Goal: Information Seeking & Learning: Learn about a topic

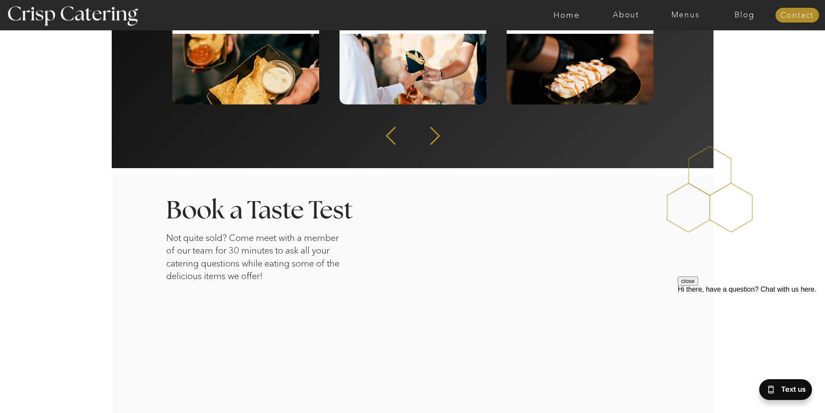
scroll to position [982, 0]
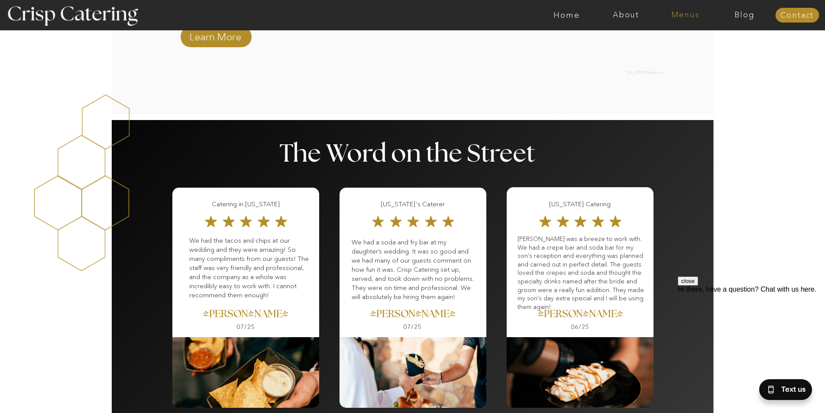
click at [696, 18] on nav "Menus" at bounding box center [685, 15] width 59 height 9
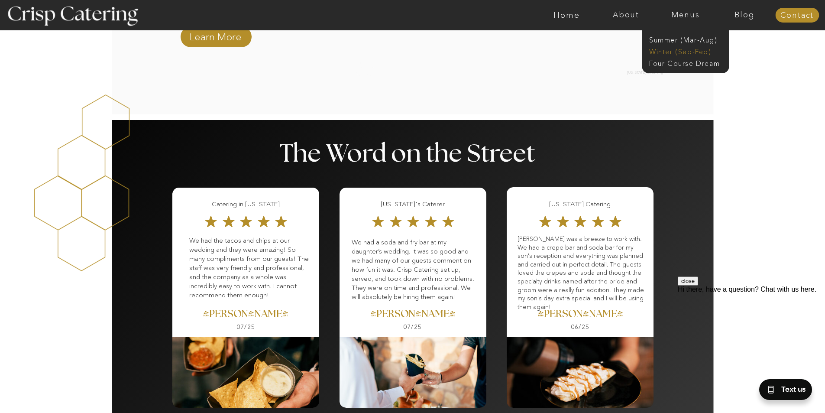
click at [660, 52] on nav "Winter (Sep-Feb)" at bounding box center [684, 51] width 71 height 8
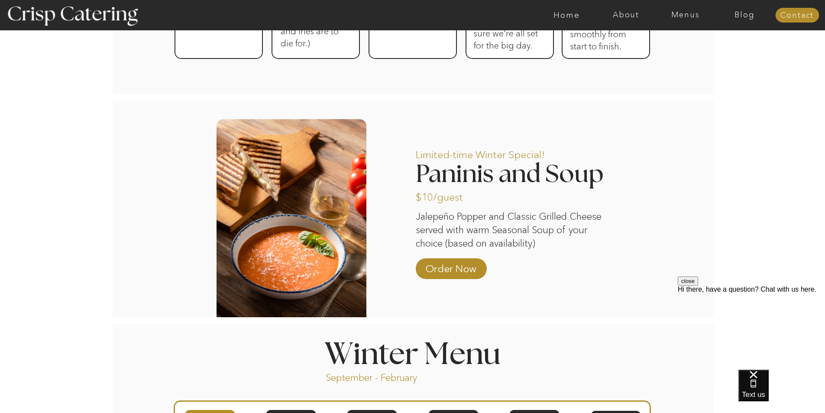
scroll to position [663, 0]
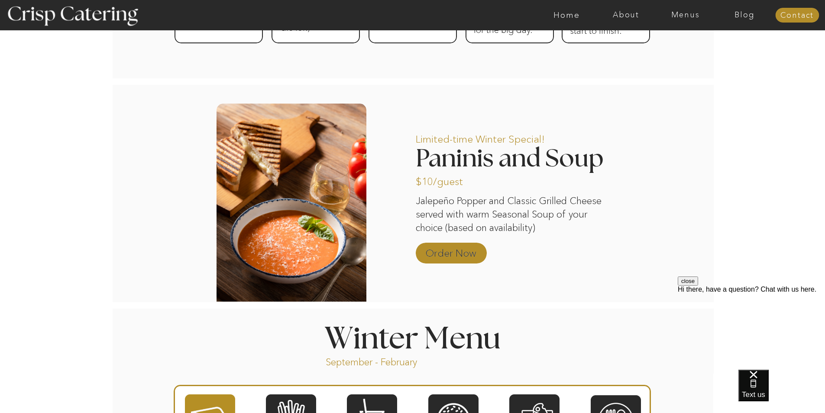
click at [466, 249] on p "Order Now" at bounding box center [451, 250] width 58 height 25
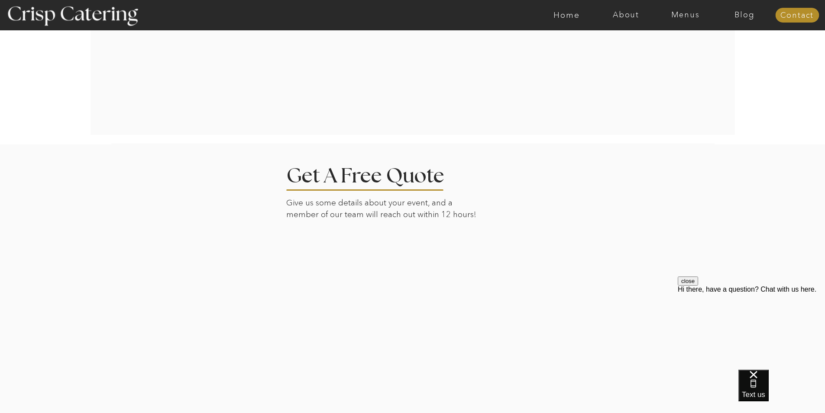
scroll to position [1962, 0]
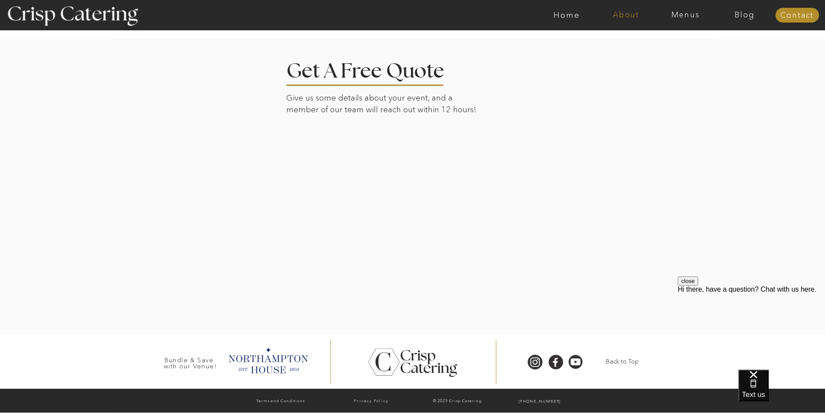
click at [619, 16] on nav "About" at bounding box center [625, 15] width 59 height 9
click at [609, 61] on nav "faq" at bounding box center [625, 62] width 43 height 8
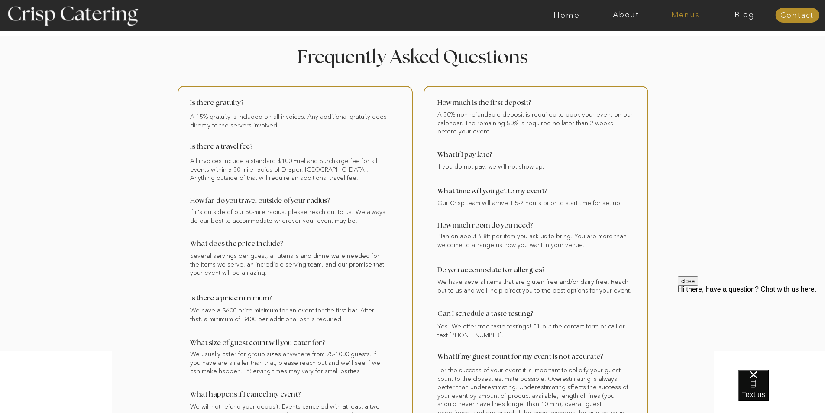
click at [684, 11] on nav "Menus" at bounding box center [685, 15] width 59 height 9
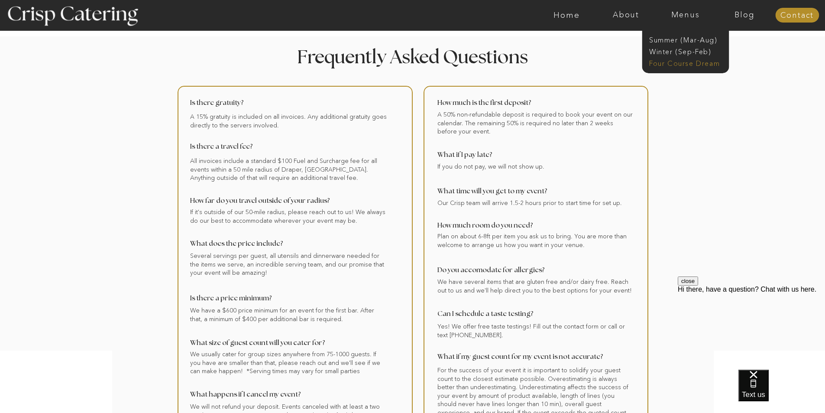
click at [662, 61] on nav "Four Course Dream" at bounding box center [688, 62] width 78 height 8
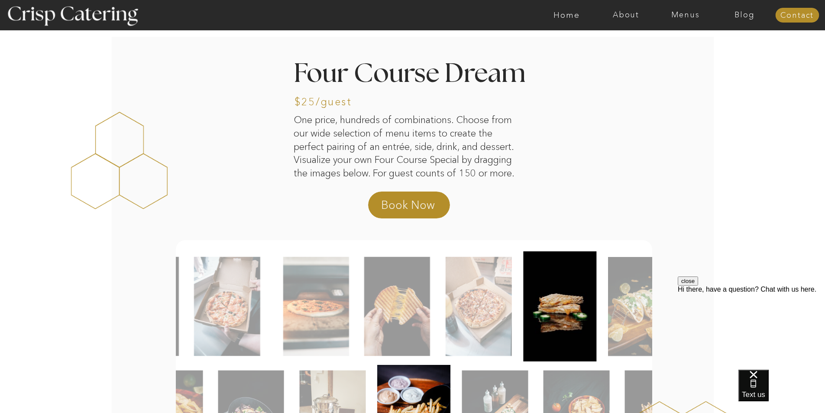
click at [388, 338] on img at bounding box center [397, 306] width 66 height 99
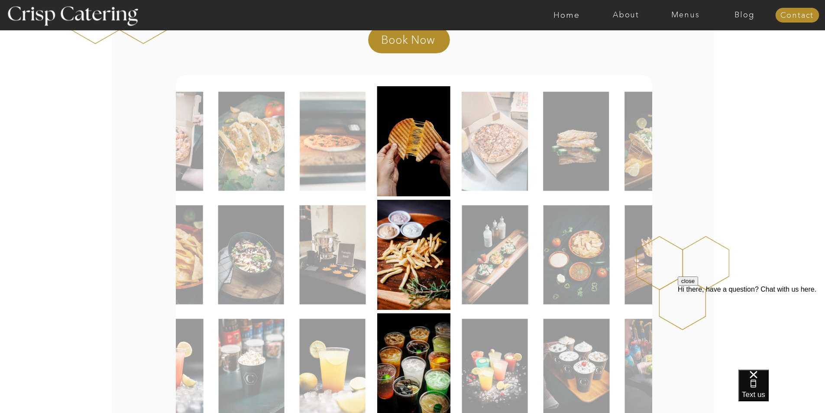
scroll to position [173, 0]
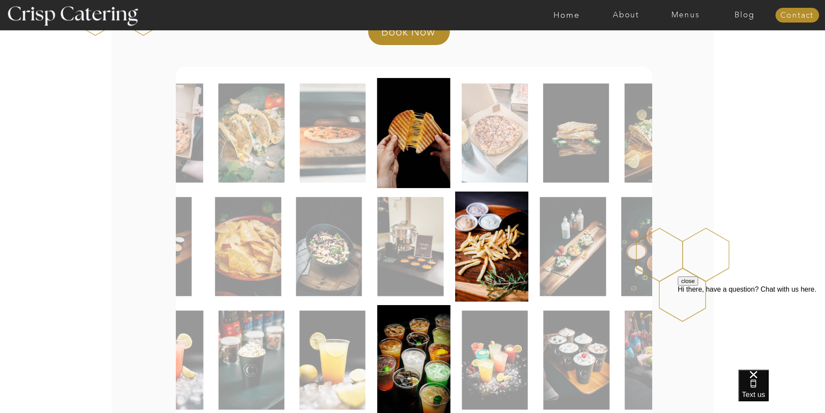
click at [501, 273] on img at bounding box center [492, 246] width 74 height 110
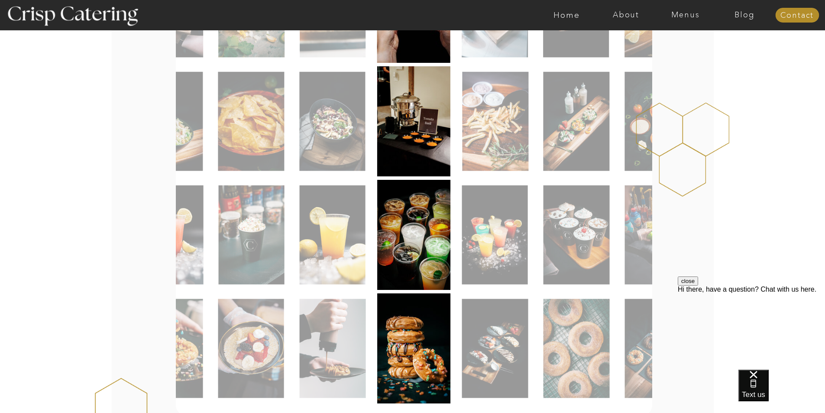
scroll to position [303, 0]
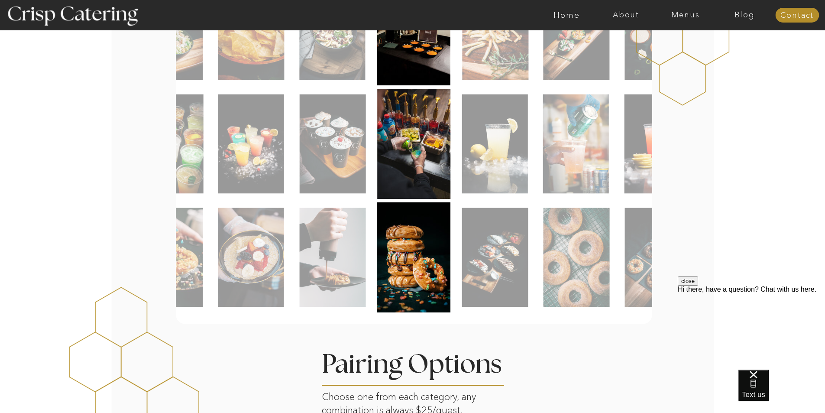
scroll to position [390, 0]
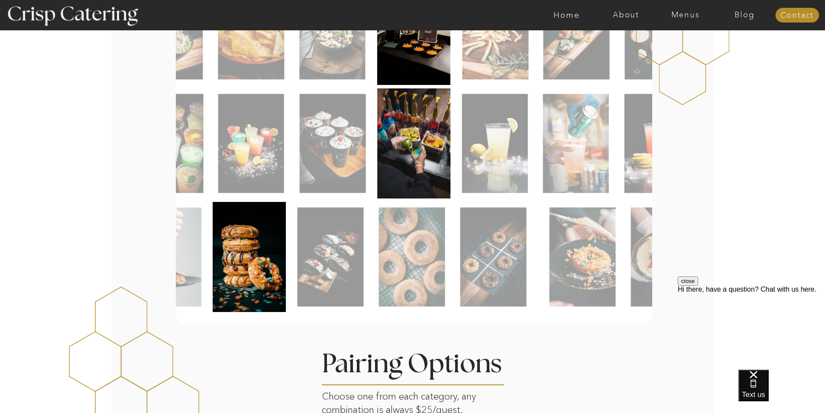
click at [285, 295] on img at bounding box center [250, 257] width 74 height 110
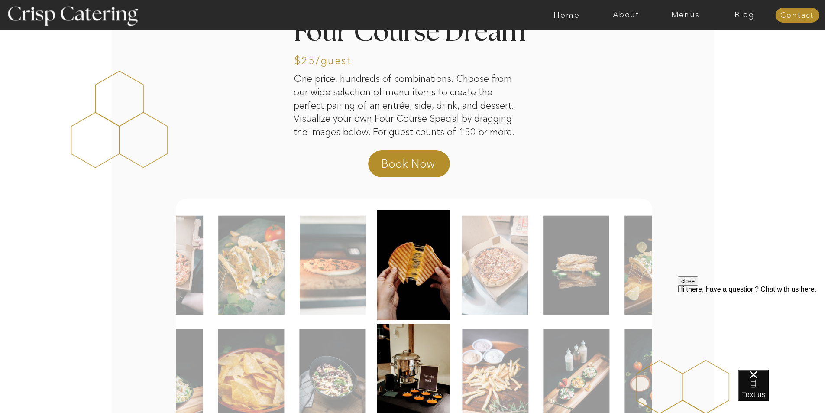
scroll to position [0, 0]
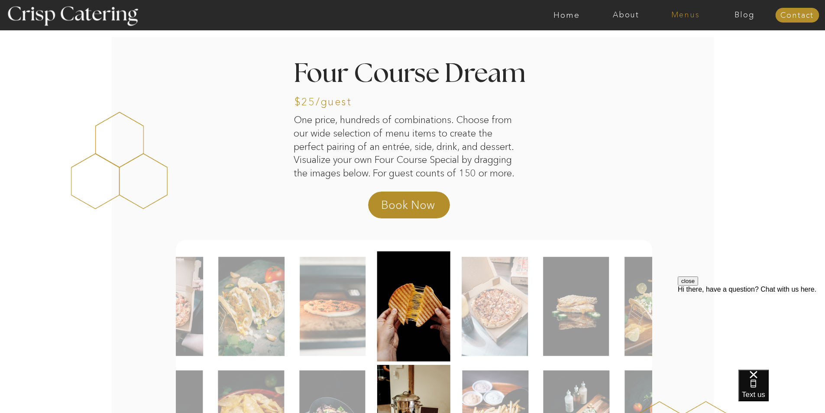
click at [689, 17] on nav "Menus" at bounding box center [685, 15] width 59 height 9
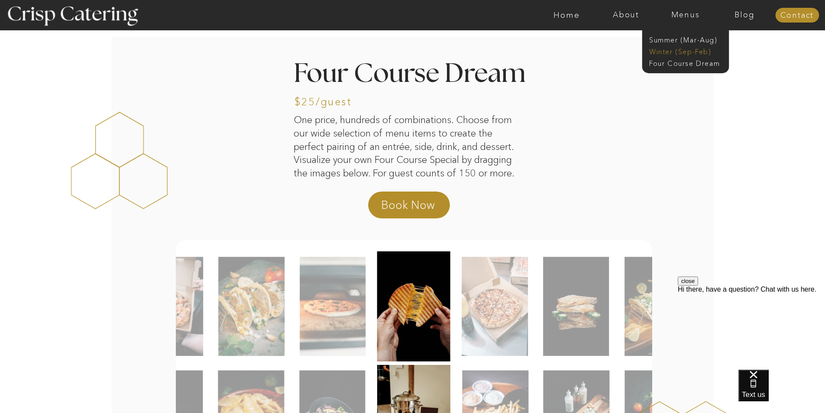
click at [681, 52] on nav "Winter (Sep-Feb)" at bounding box center [684, 51] width 71 height 8
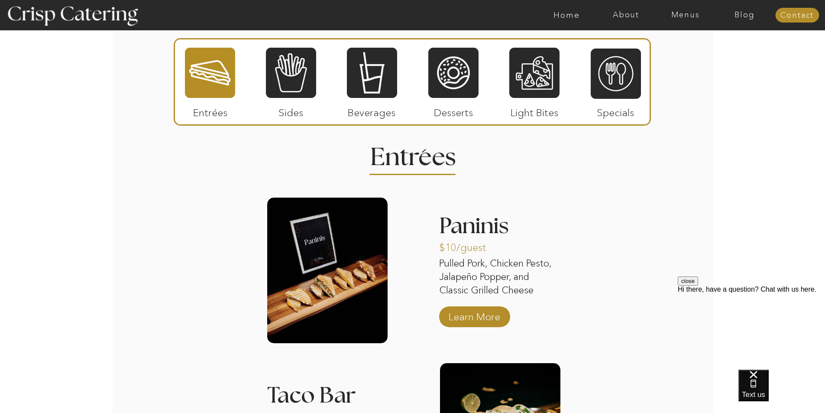
scroll to position [1083, 0]
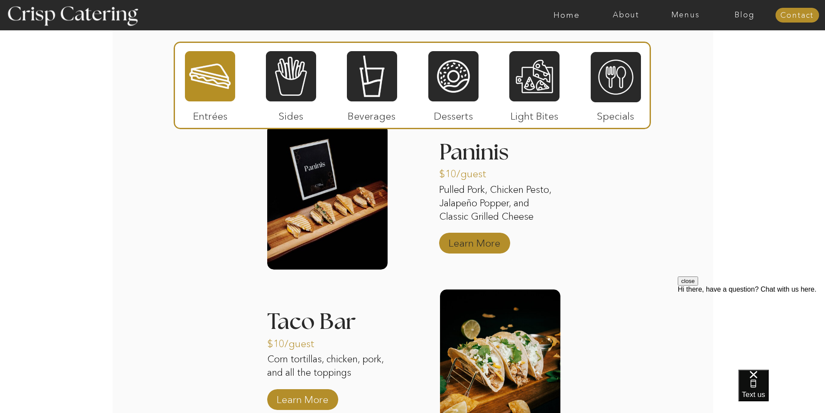
click at [474, 241] on p "Learn More" at bounding box center [475, 240] width 58 height 25
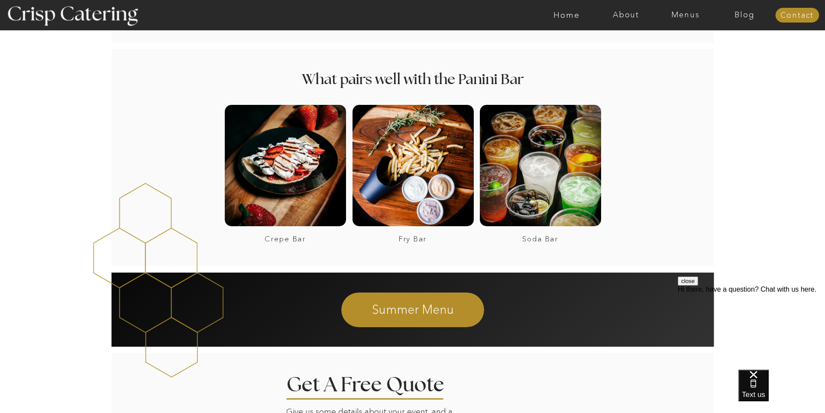
scroll to position [1126, 0]
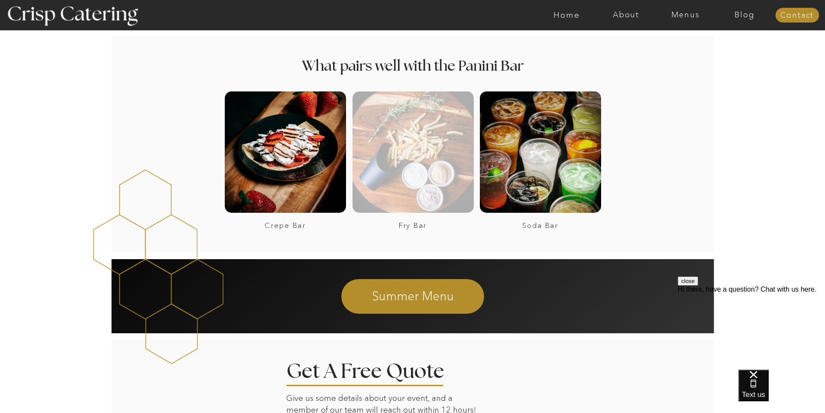
click at [408, 197] on div at bounding box center [412, 151] width 121 height 121
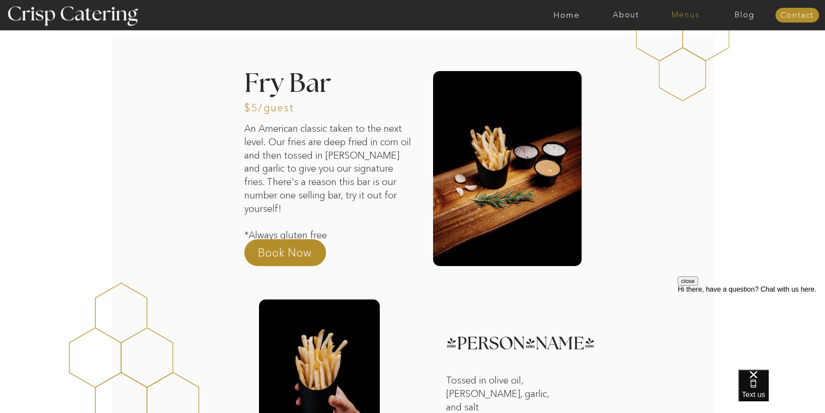
click at [679, 13] on nav "Menus" at bounding box center [685, 15] width 59 height 9
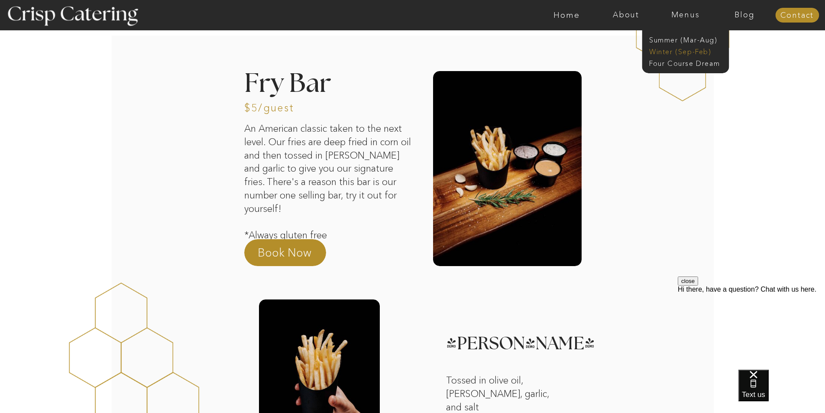
click at [689, 53] on nav "Winter (Sep-Feb)" at bounding box center [684, 51] width 71 height 8
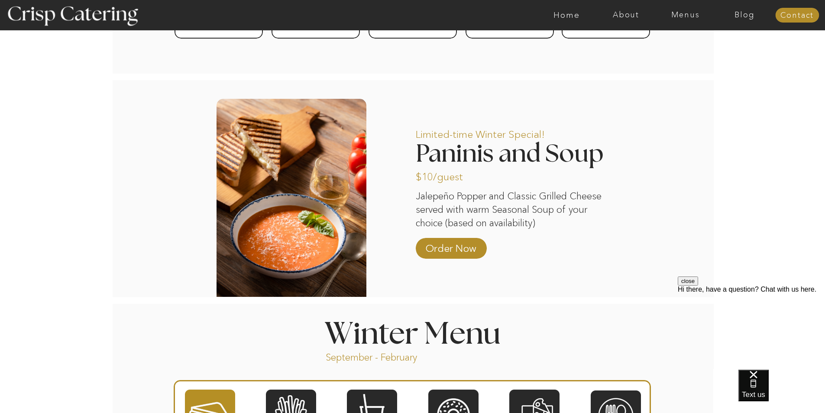
scroll to position [663, 0]
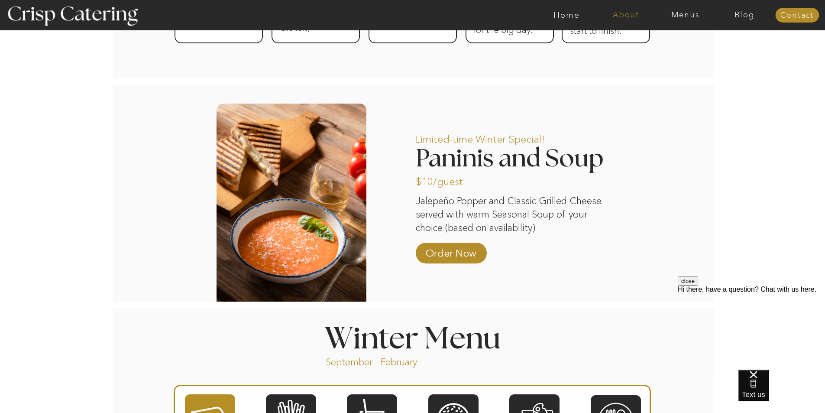
click at [625, 15] on nav "About" at bounding box center [625, 15] width 59 height 9
click at [612, 65] on nav "faq" at bounding box center [625, 62] width 43 height 8
